Goal: Information Seeking & Learning: Learn about a topic

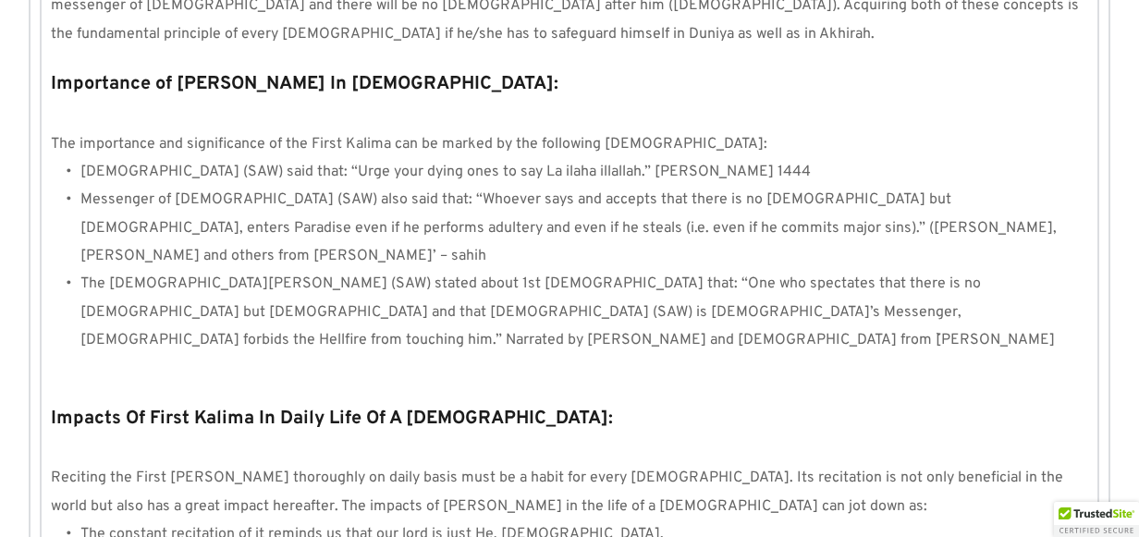
scroll to position [1757, 0]
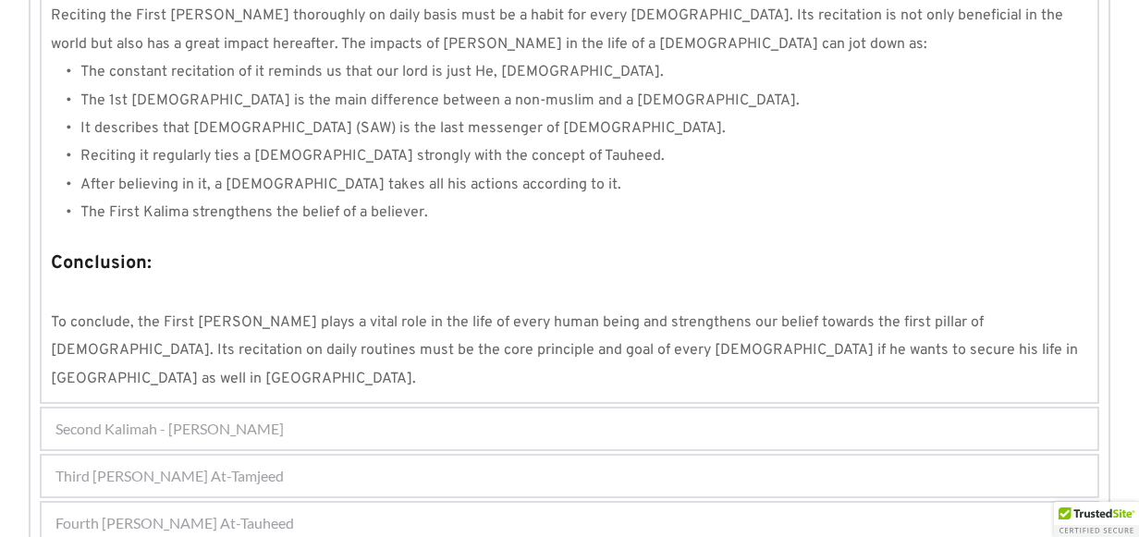
click at [289, 456] on div "Third [PERSON_NAME] At-Tamjeed" at bounding box center [570, 476] width 1056 height 41
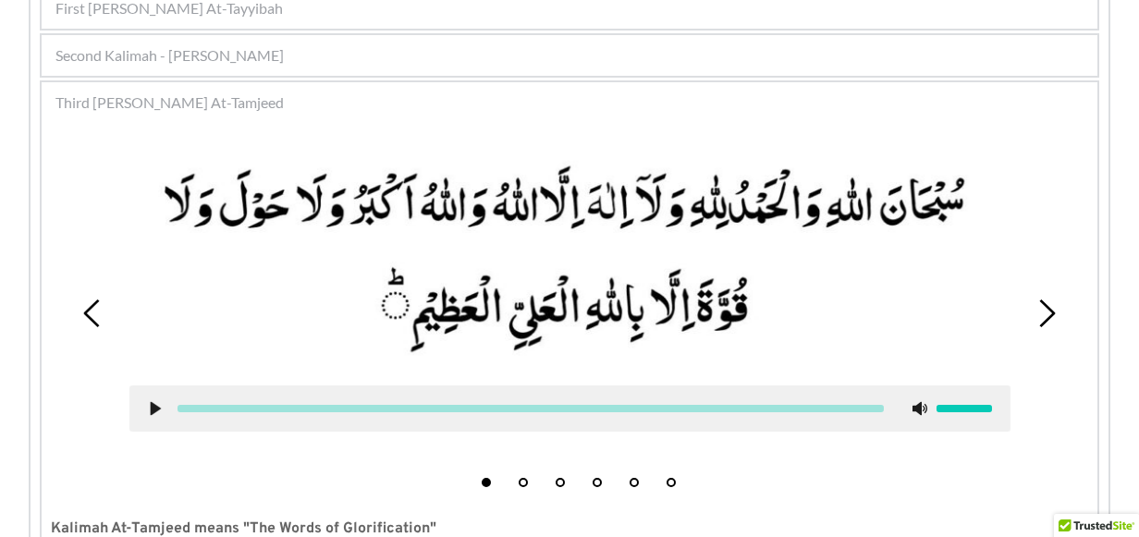
scroll to position [450, 0]
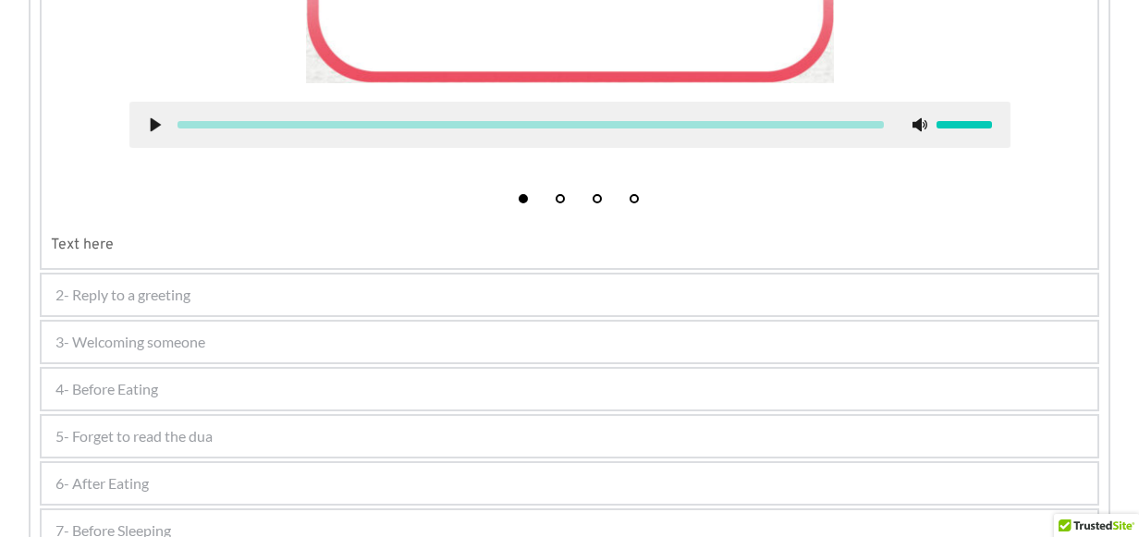
scroll to position [832, 0]
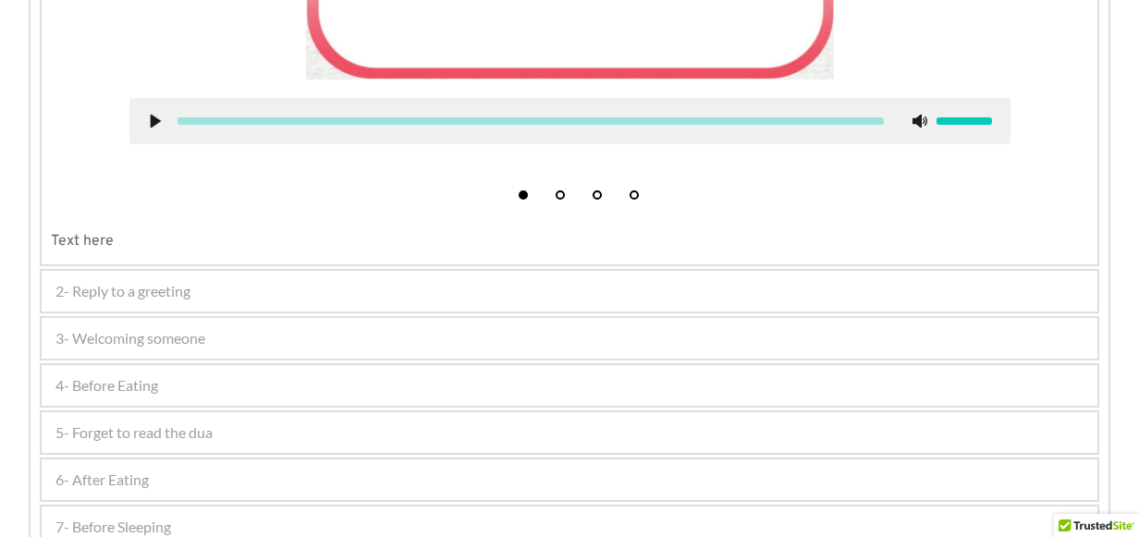
click at [224, 298] on div "2- Reply to a greeting" at bounding box center [570, 291] width 1056 height 41
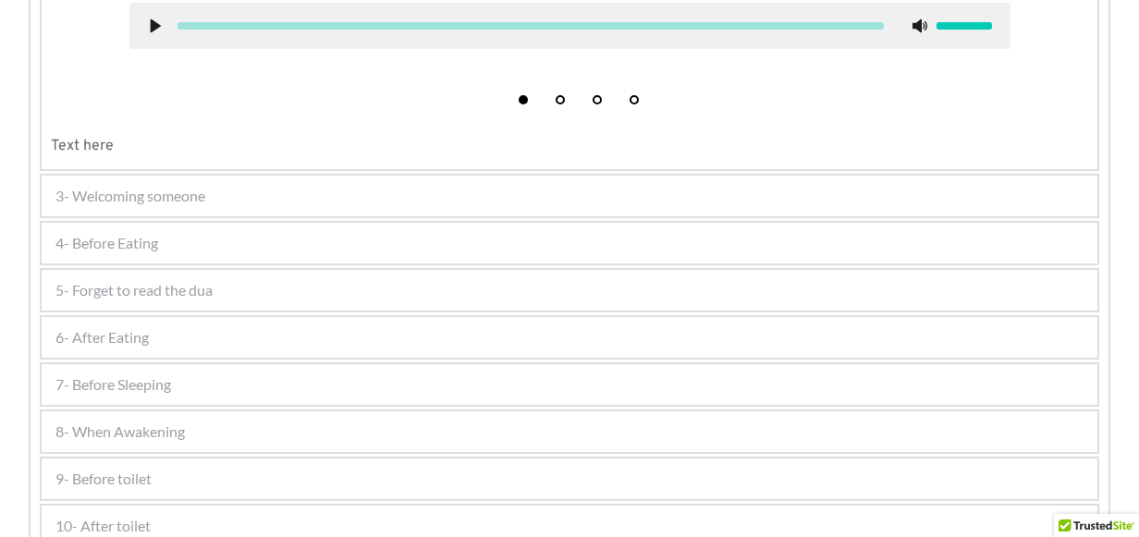
scroll to position [958, 0]
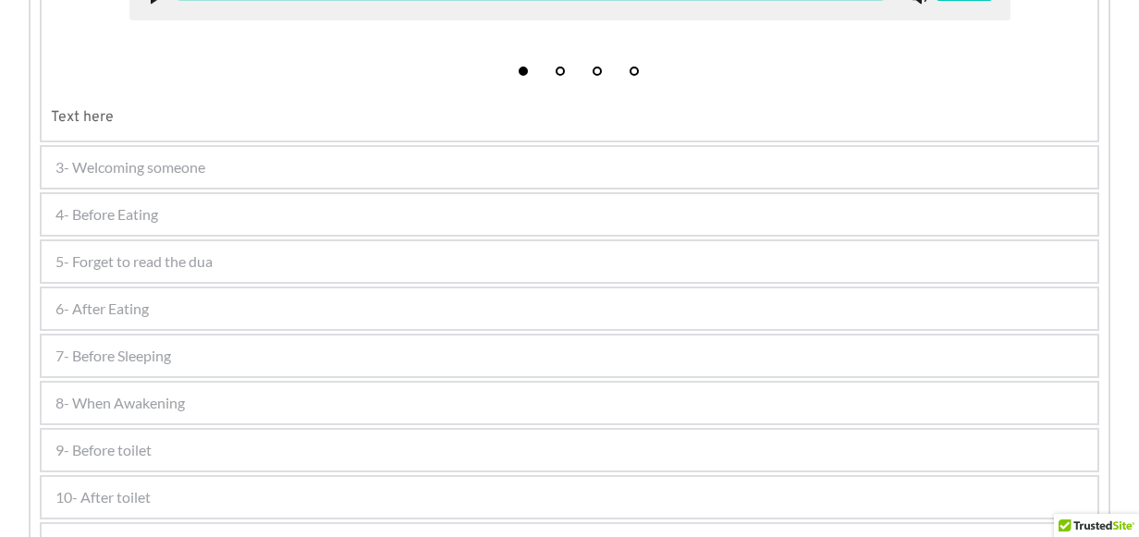
click at [150, 313] on div "6- After Eating" at bounding box center [570, 309] width 1056 height 41
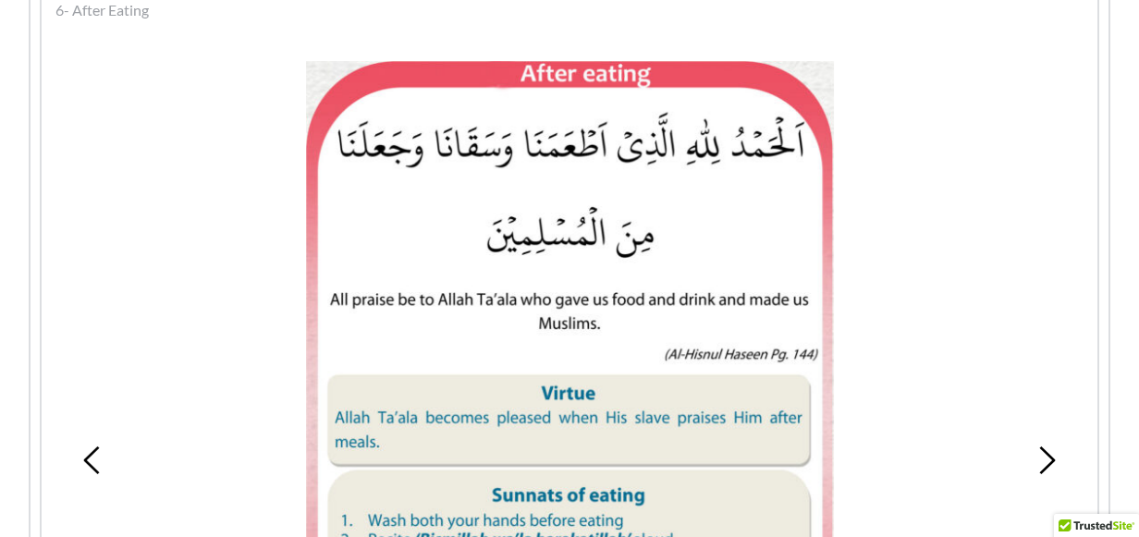
scroll to position [684, 0]
